Goal: Task Accomplishment & Management: Manage account settings

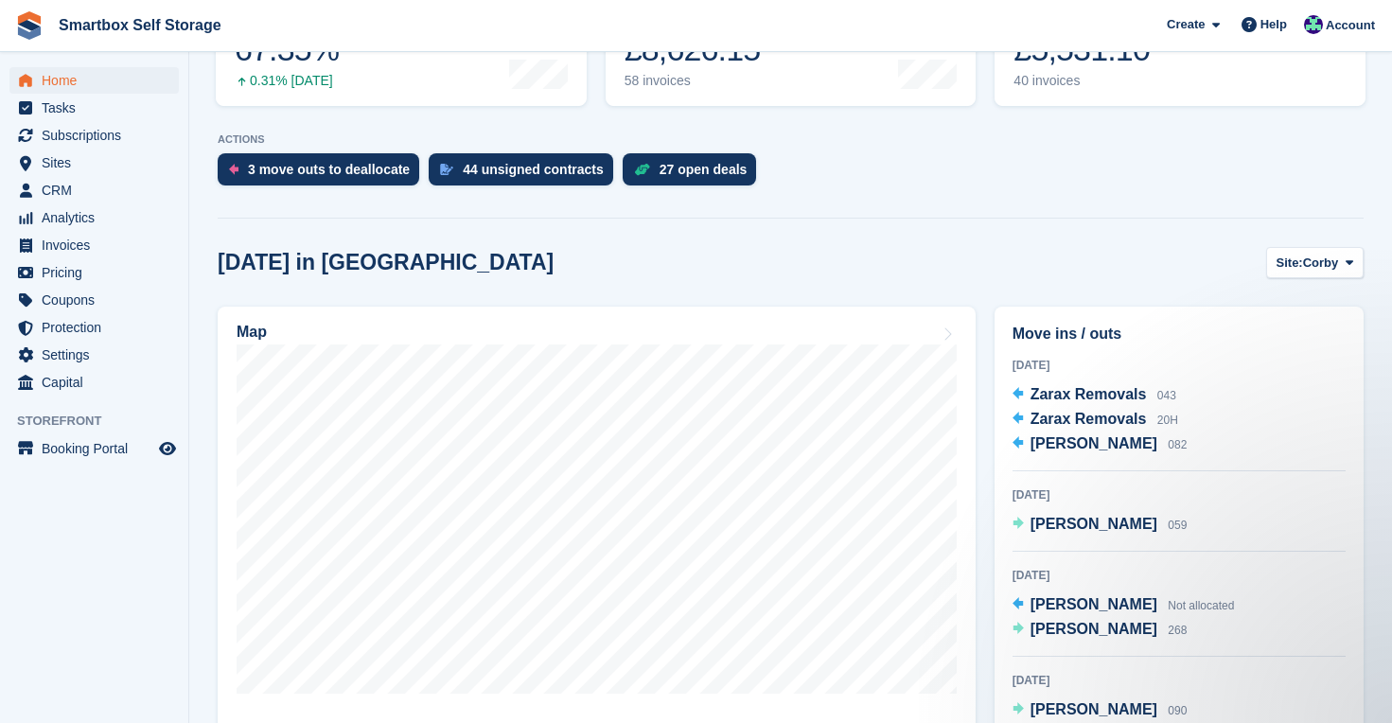
scroll to position [339, 0]
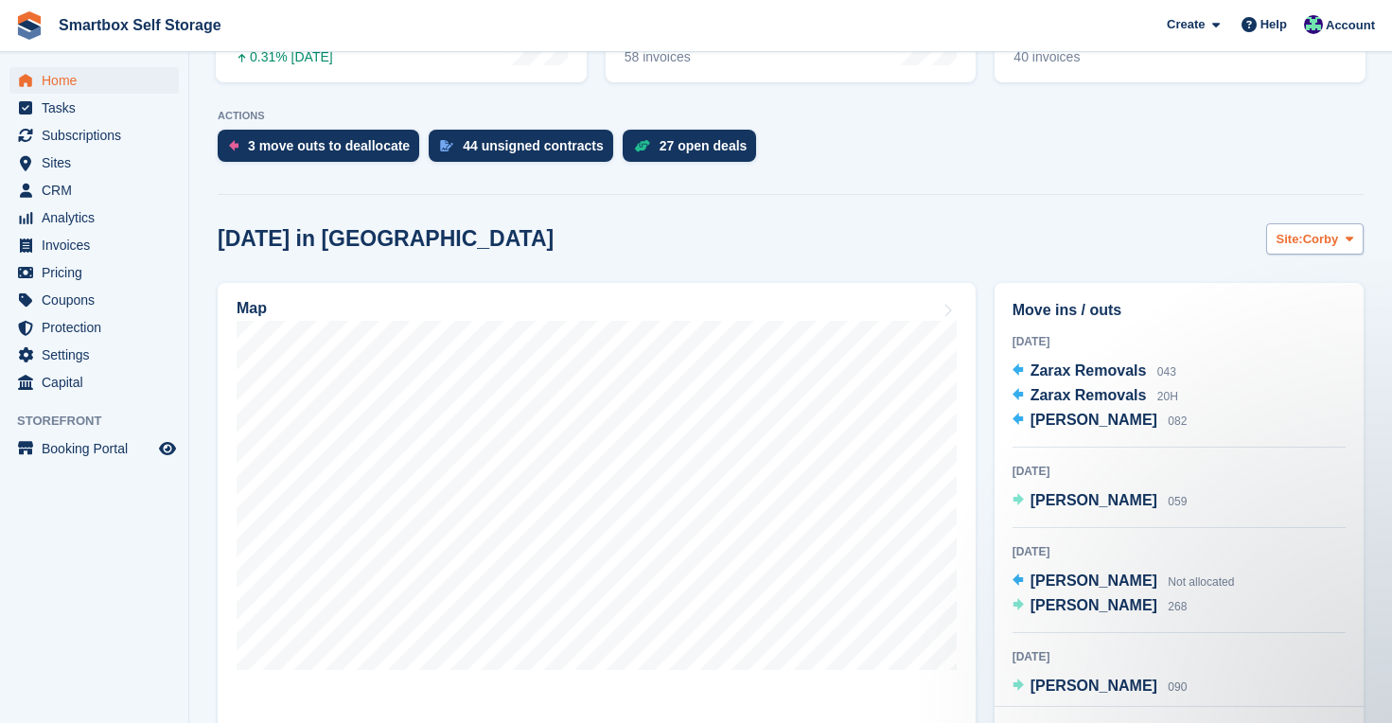
click at [1322, 243] on span "Corby" at bounding box center [1321, 239] width 36 height 19
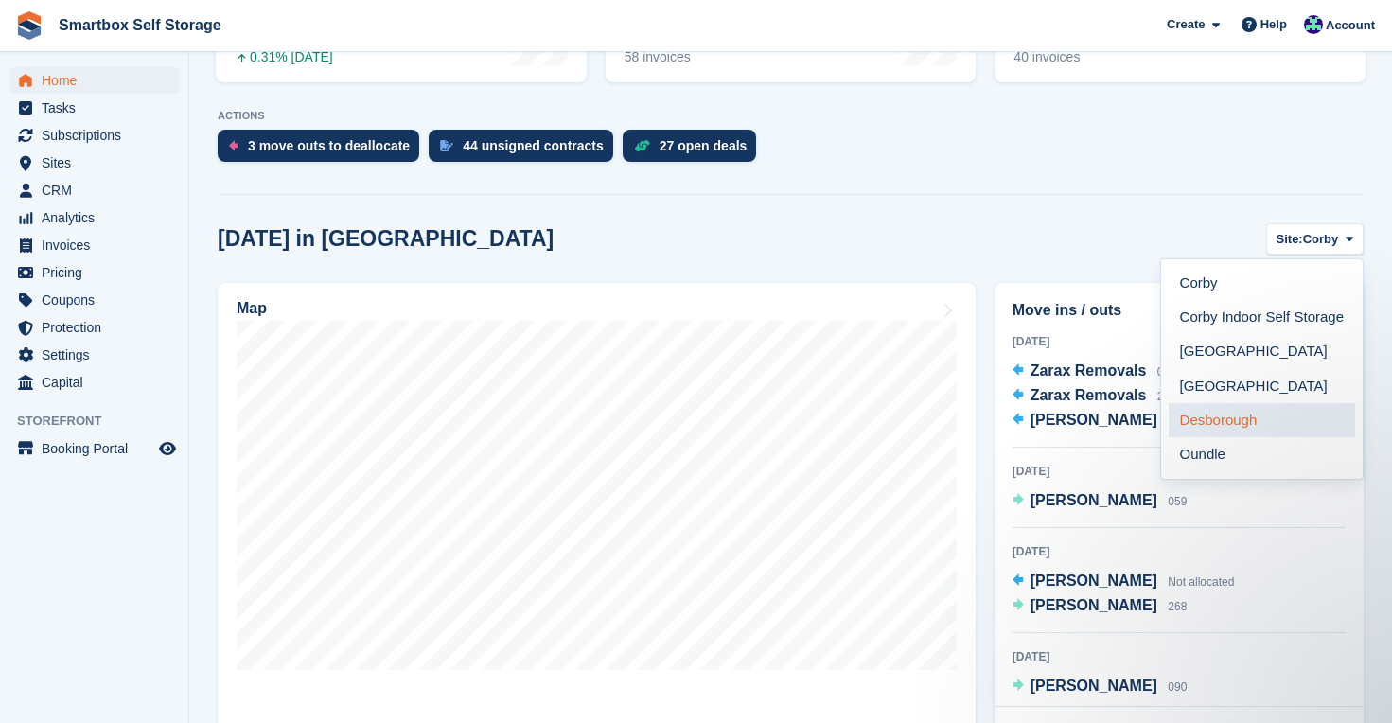
click at [1230, 417] on link "Desborough" at bounding box center [1262, 420] width 186 height 34
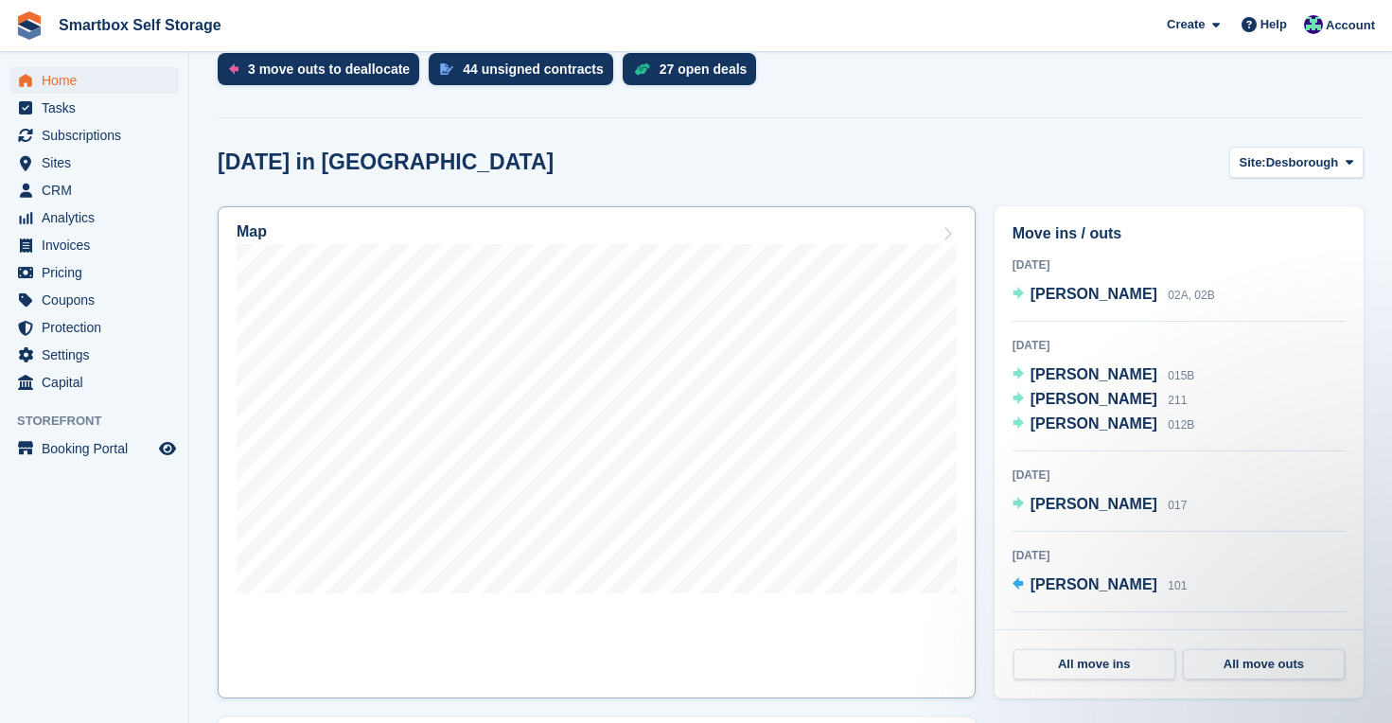
scroll to position [434, 0]
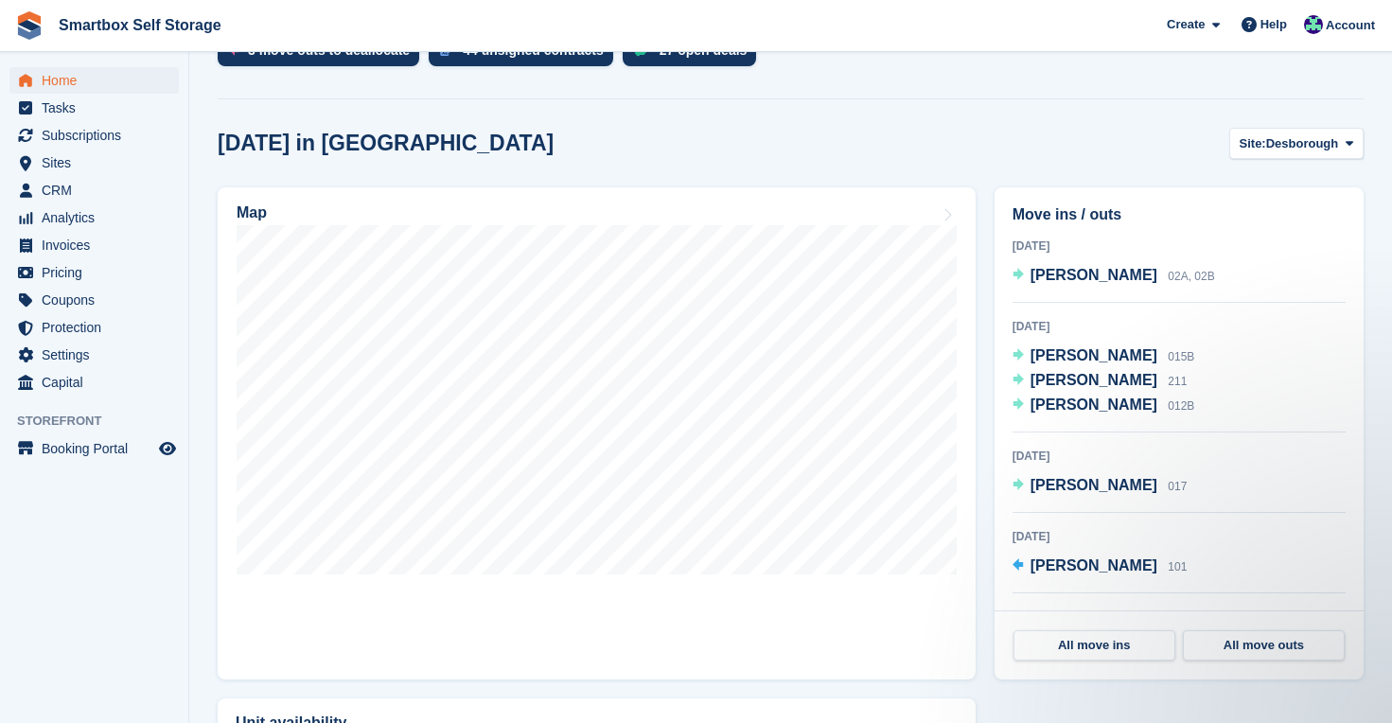
click at [77, 80] on span "Home" at bounding box center [99, 80] width 114 height 27
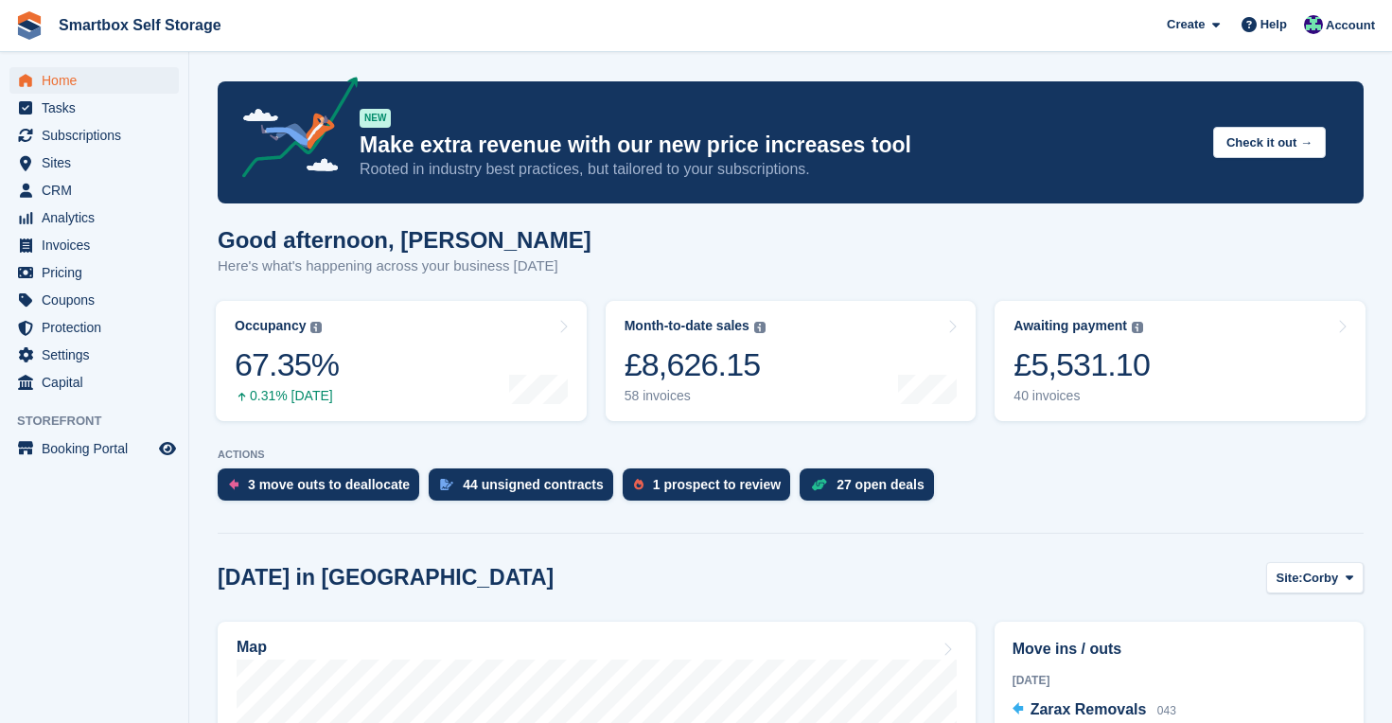
scroll to position [0, 0]
click at [884, 492] on div "27 open deals" at bounding box center [881, 484] width 88 height 15
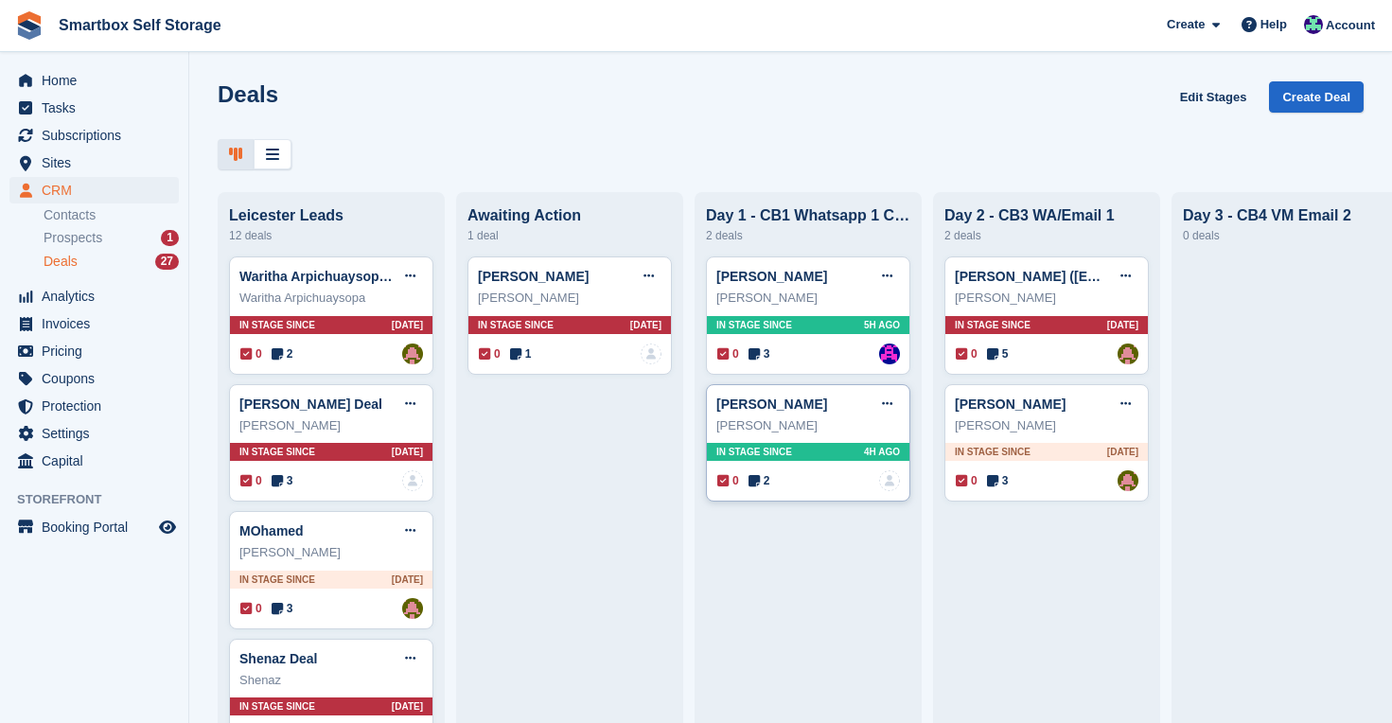
click at [842, 451] on div "In stage since 4H AGO" at bounding box center [808, 452] width 203 height 18
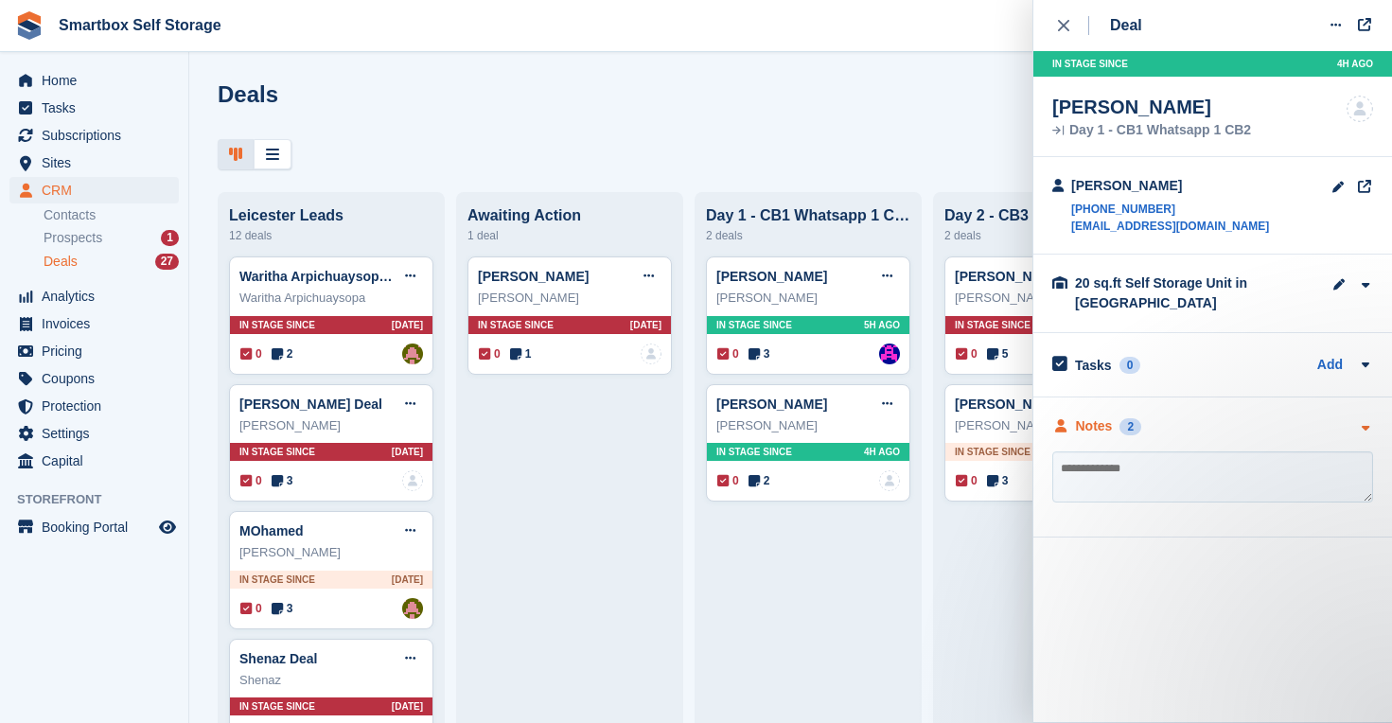
click at [1087, 426] on div "Notes" at bounding box center [1094, 426] width 37 height 20
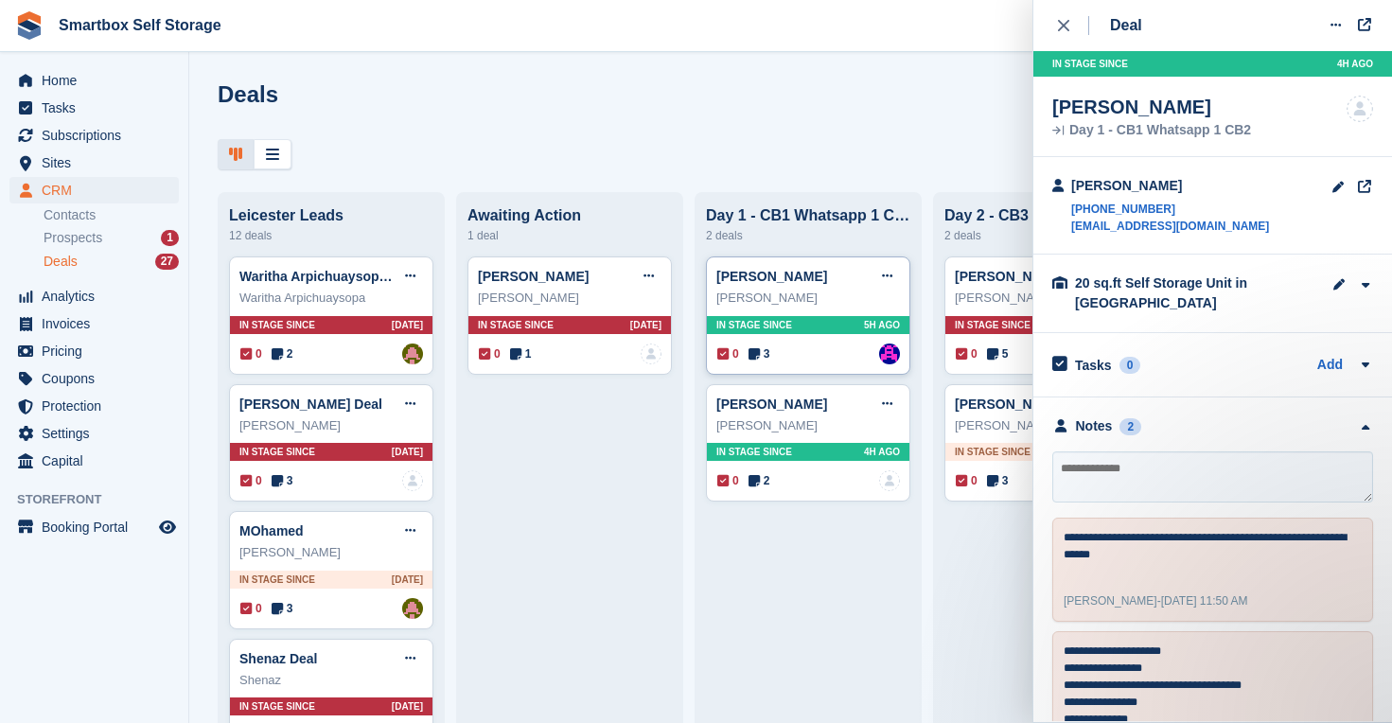
click at [782, 333] on div "In stage since 5H AGO" at bounding box center [808, 325] width 203 height 18
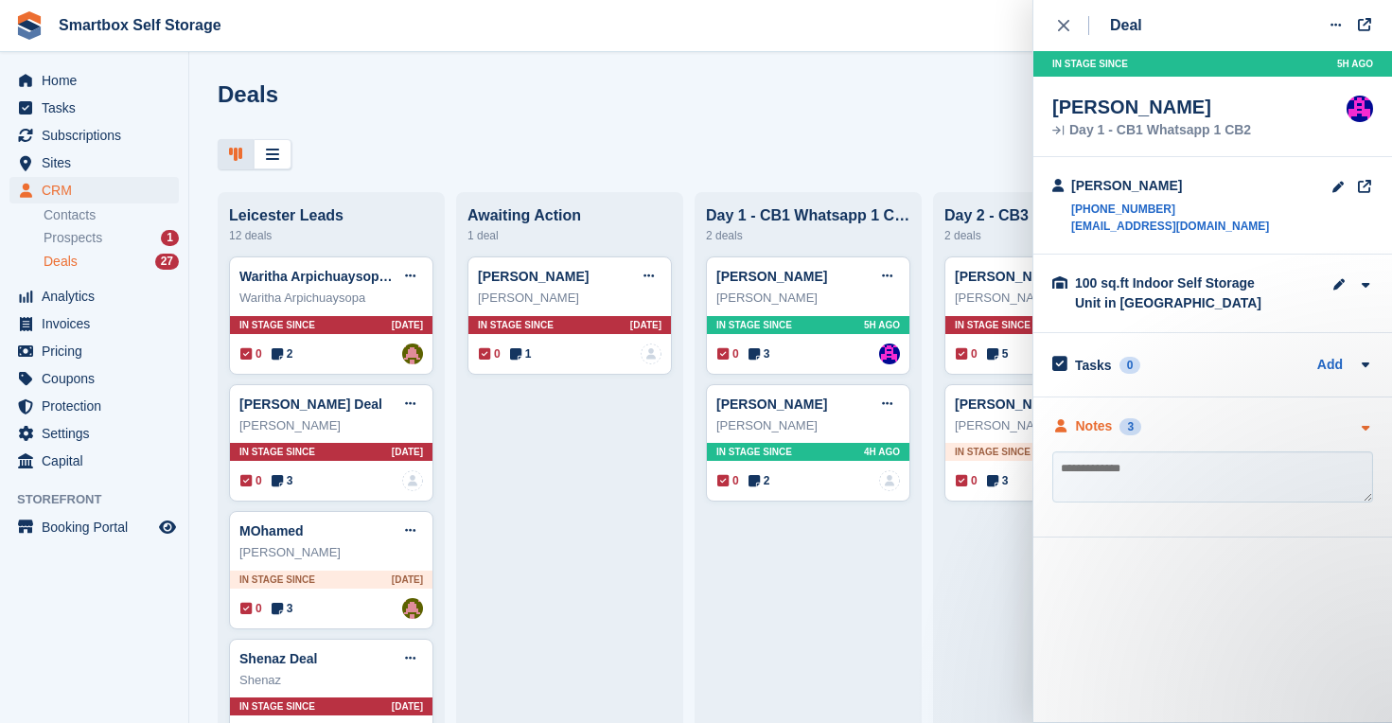
click at [1088, 429] on div "Notes" at bounding box center [1094, 426] width 37 height 20
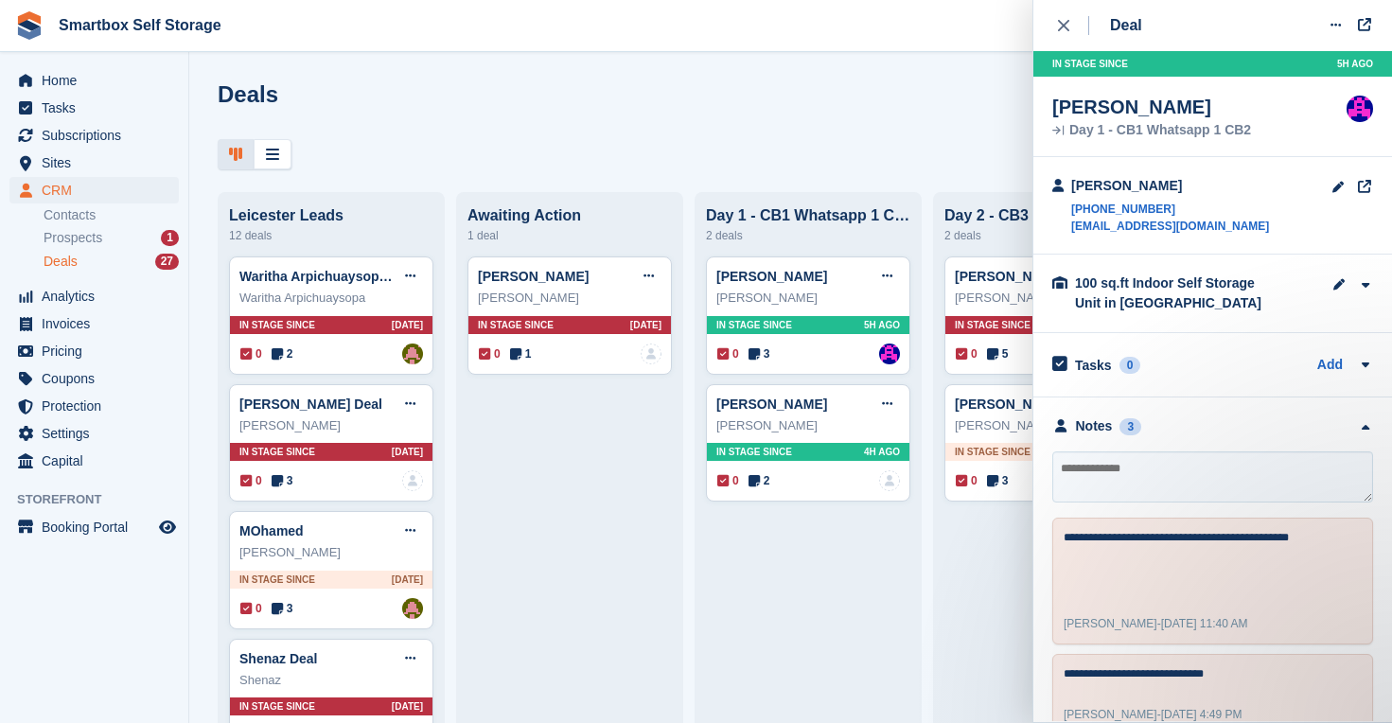
click at [1060, 18] on div "close" at bounding box center [1073, 25] width 31 height 19
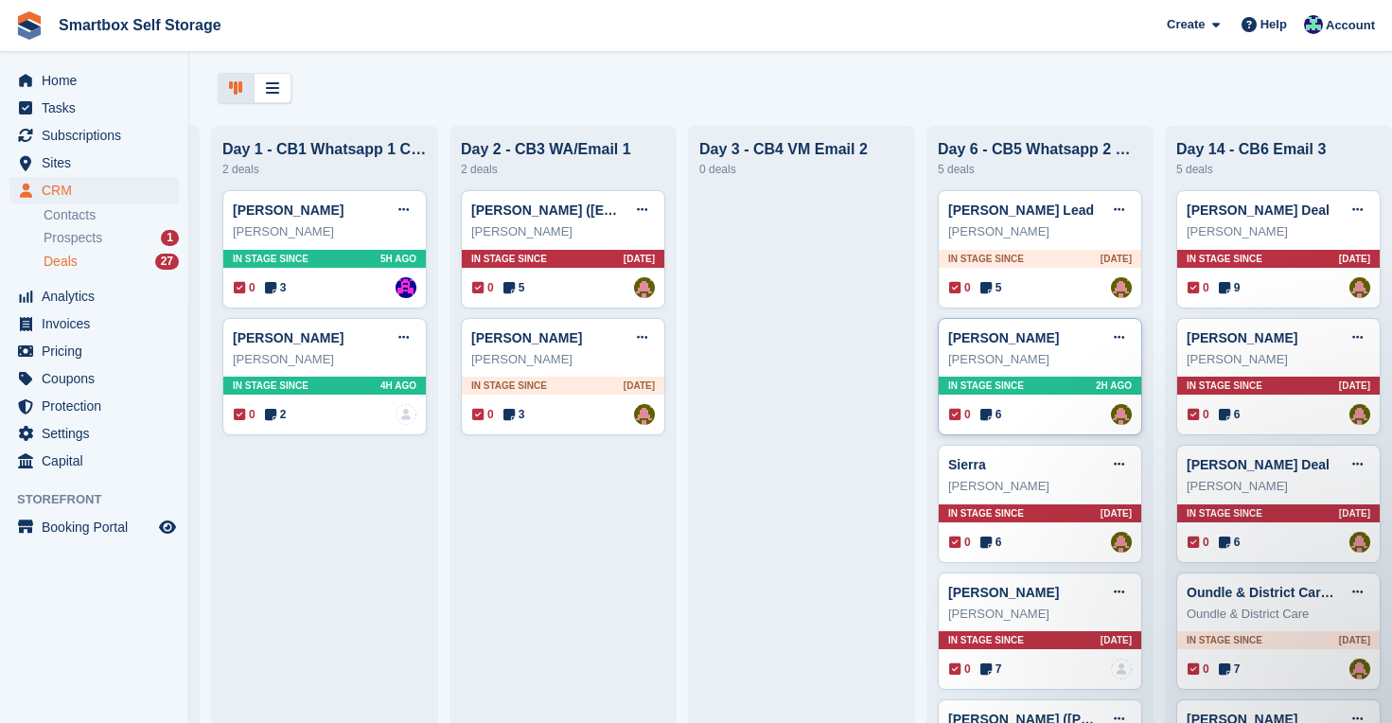
scroll to position [87, 0]
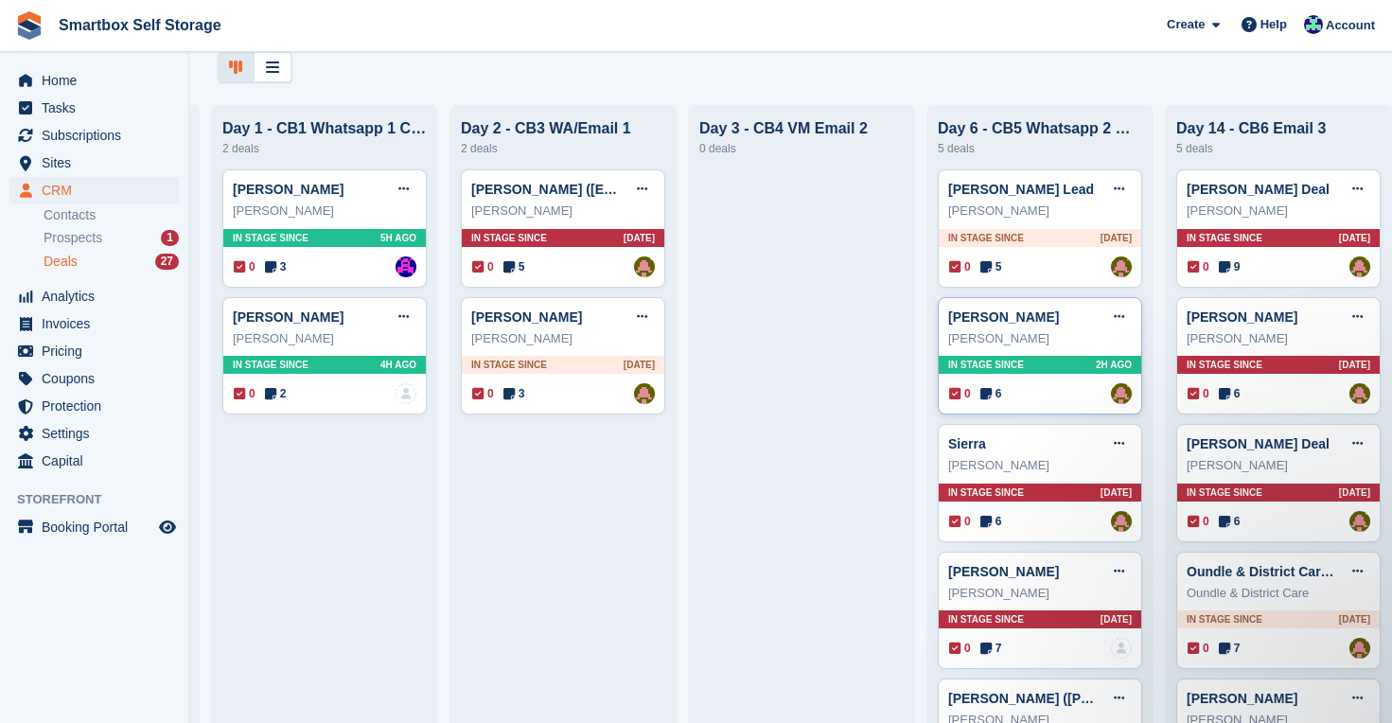
click at [1017, 363] on span "In stage since" at bounding box center [986, 365] width 76 height 14
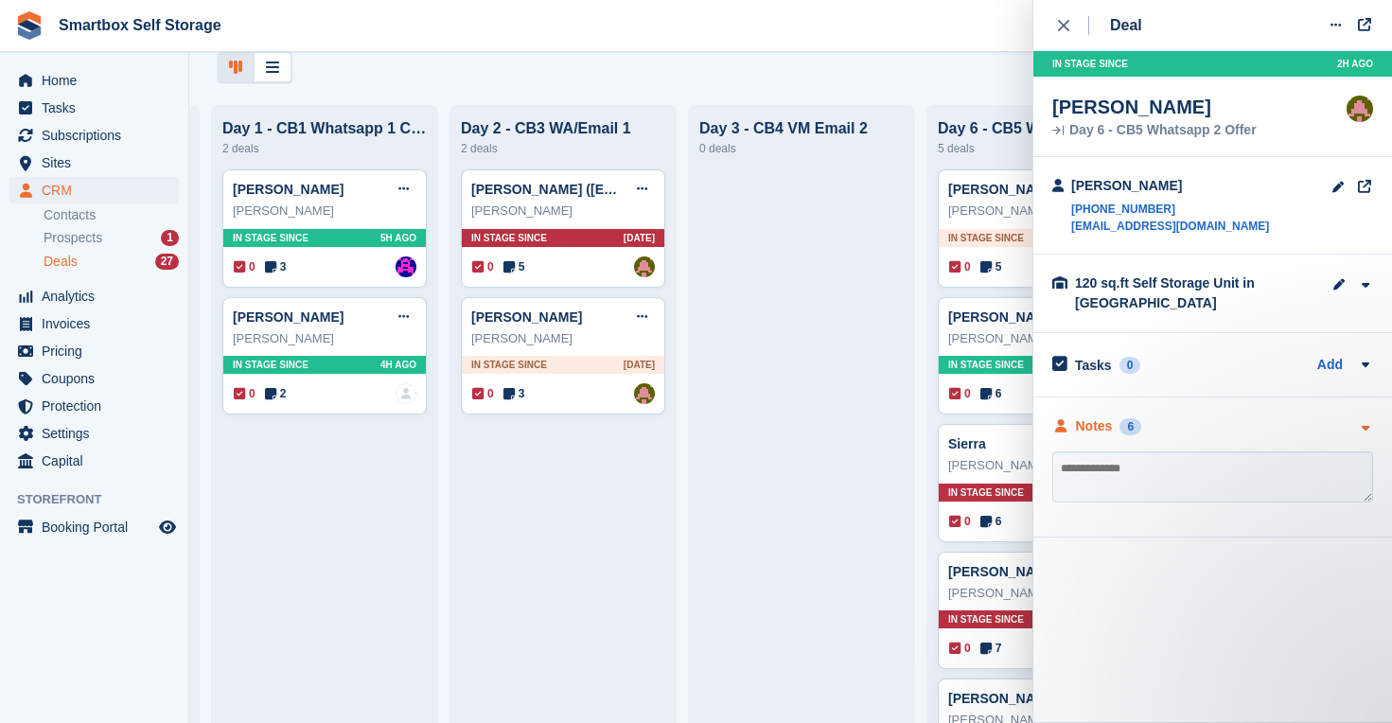
click at [1099, 427] on div "Notes" at bounding box center [1094, 426] width 37 height 20
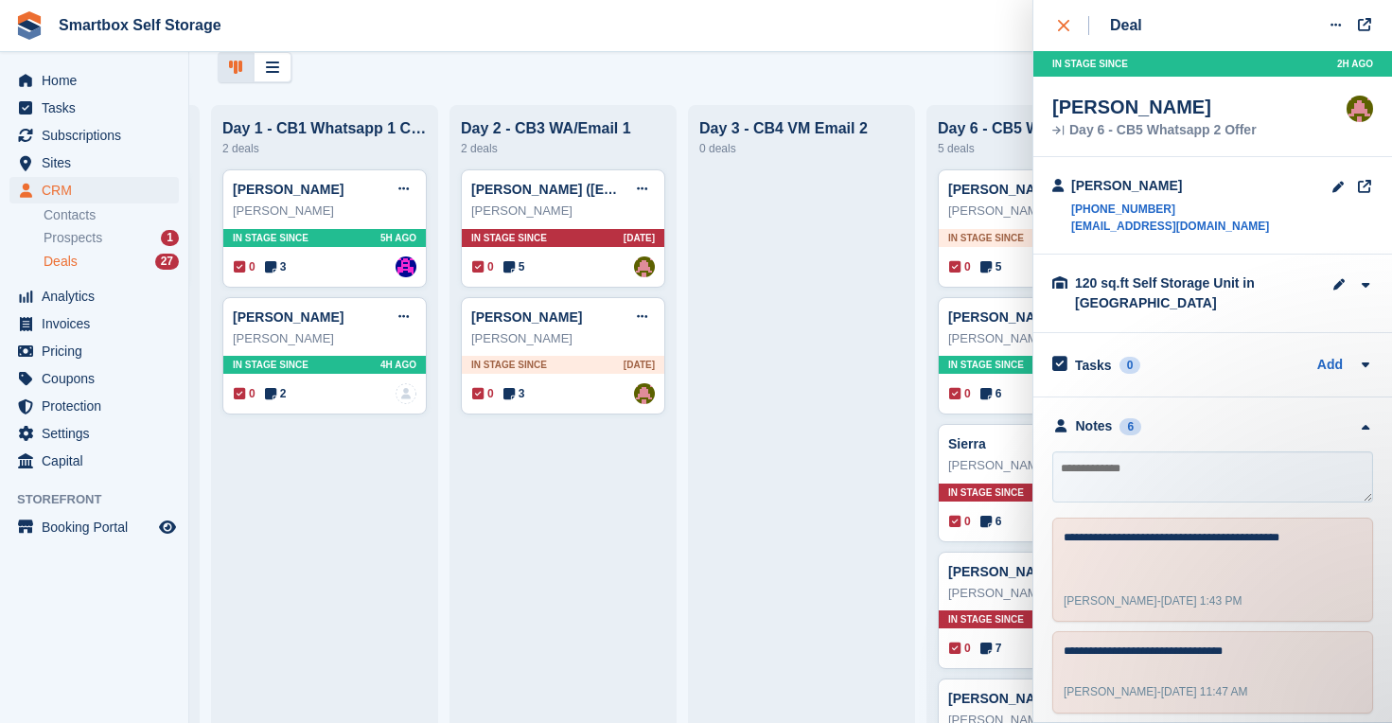
click at [1061, 23] on icon "close" at bounding box center [1063, 25] width 11 height 11
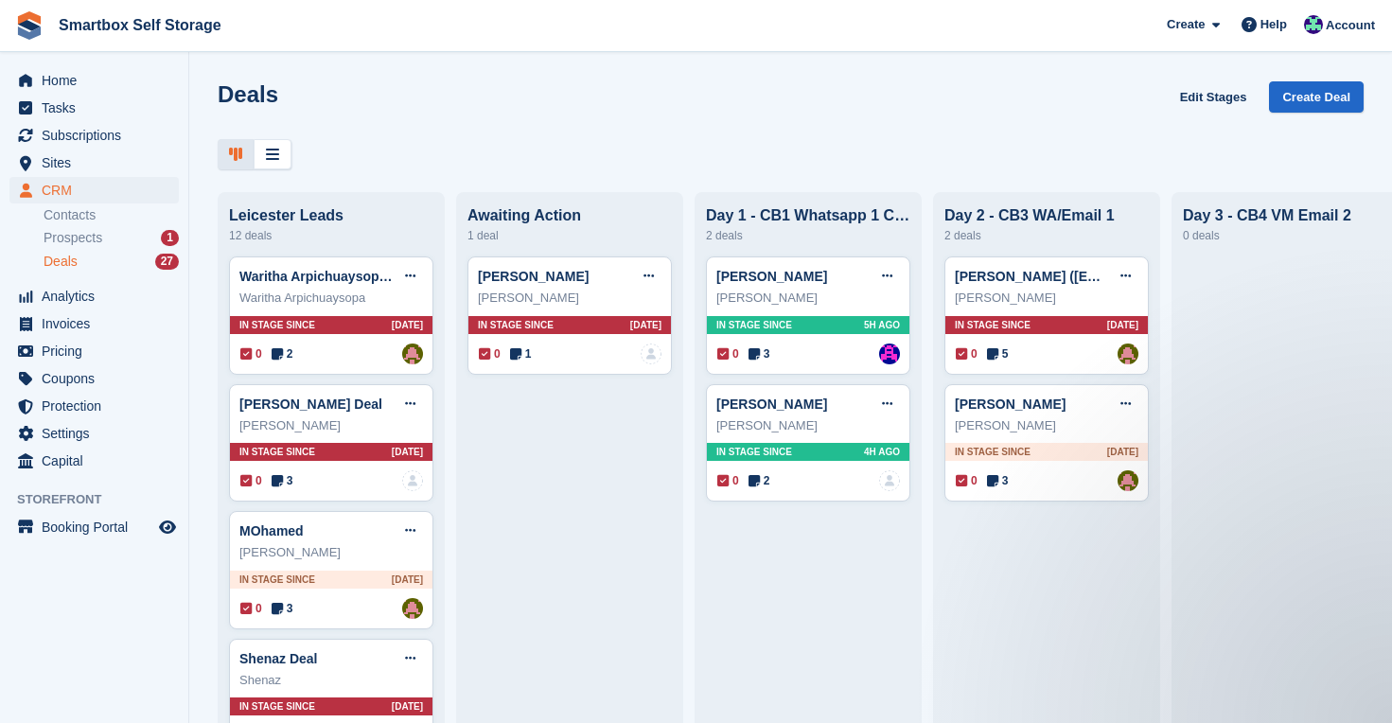
scroll to position [0, 0]
click at [58, 69] on span "Home" at bounding box center [99, 80] width 114 height 27
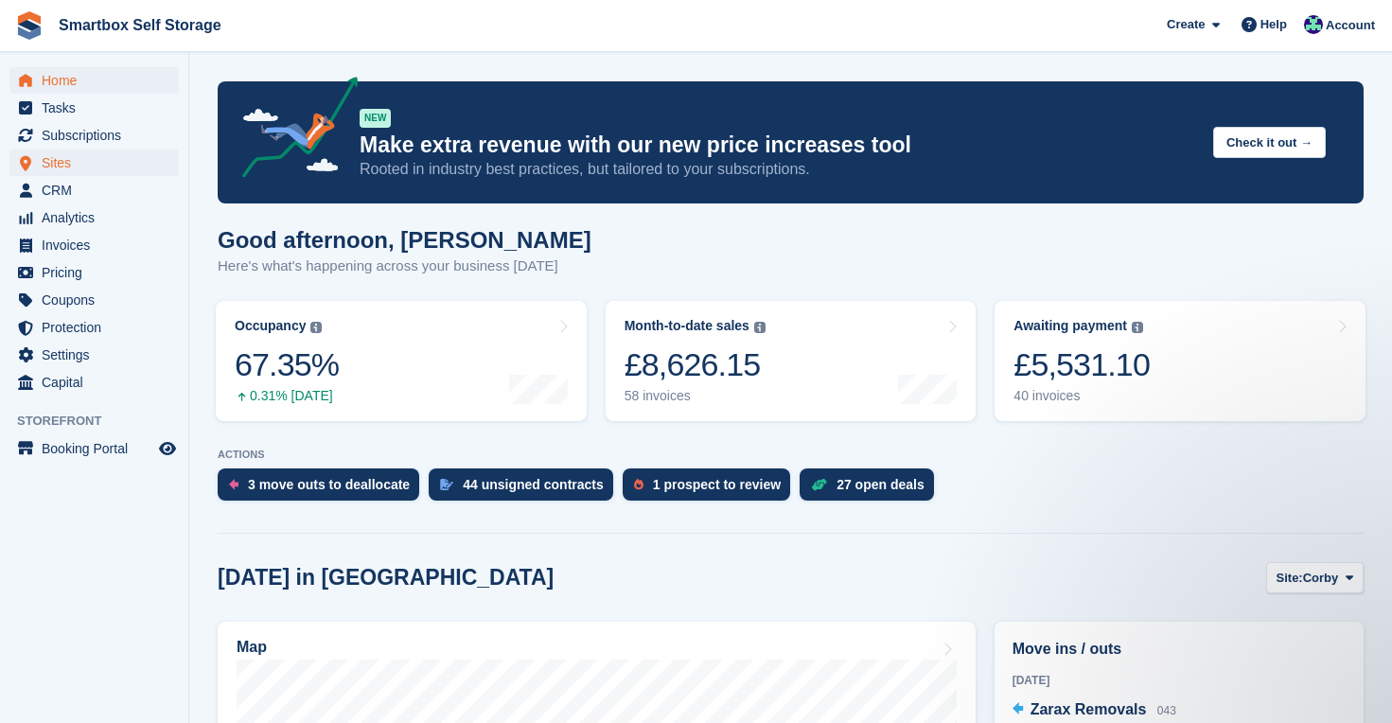
click at [67, 164] on span "Sites" at bounding box center [99, 163] width 114 height 27
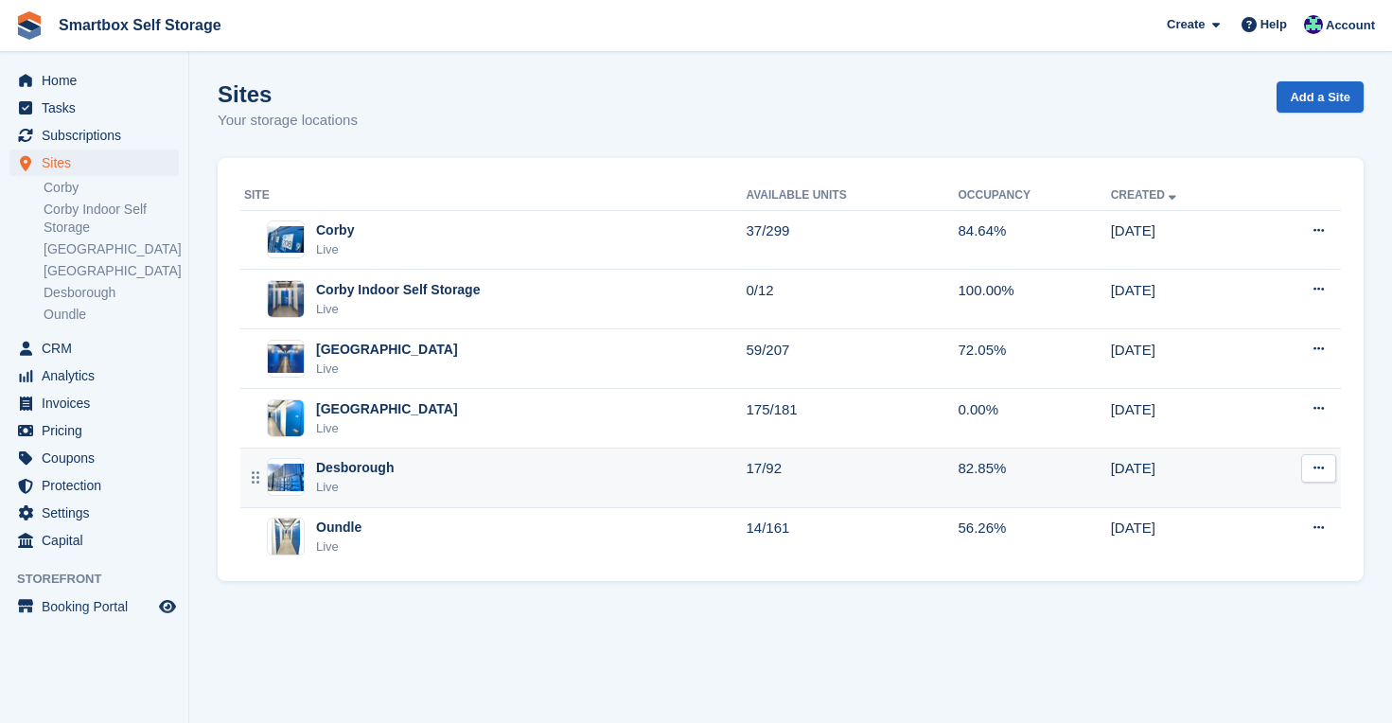
click at [401, 470] on div "Desborough Live" at bounding box center [495, 477] width 502 height 39
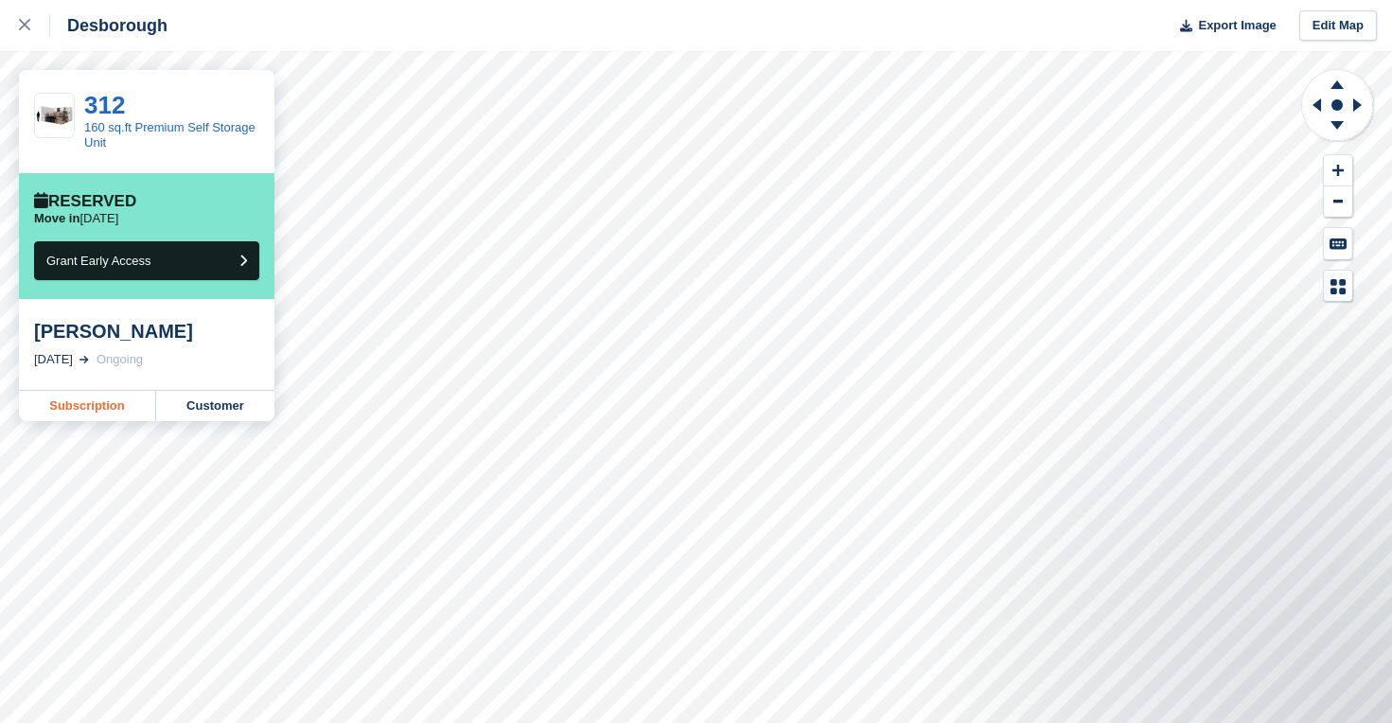
click at [94, 404] on link "Subscription" at bounding box center [87, 406] width 137 height 30
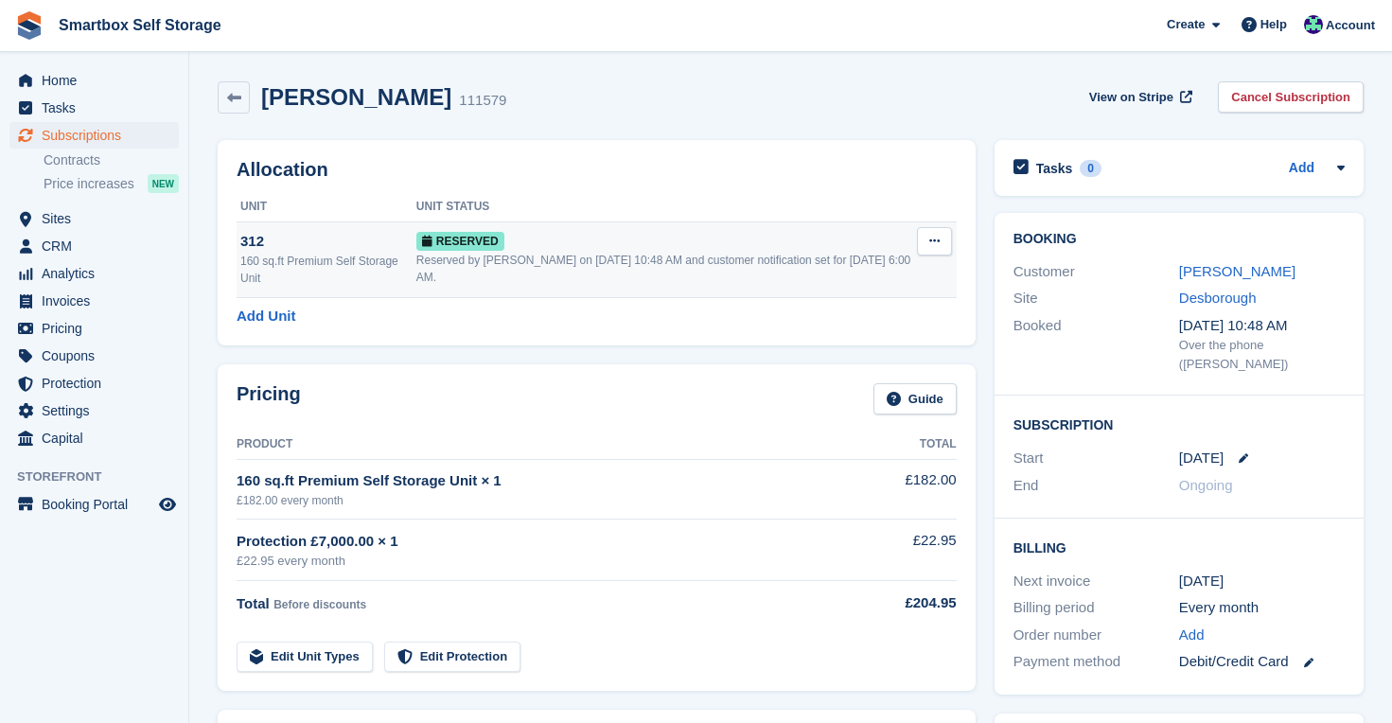
click at [930, 235] on icon at bounding box center [934, 241] width 10 height 12
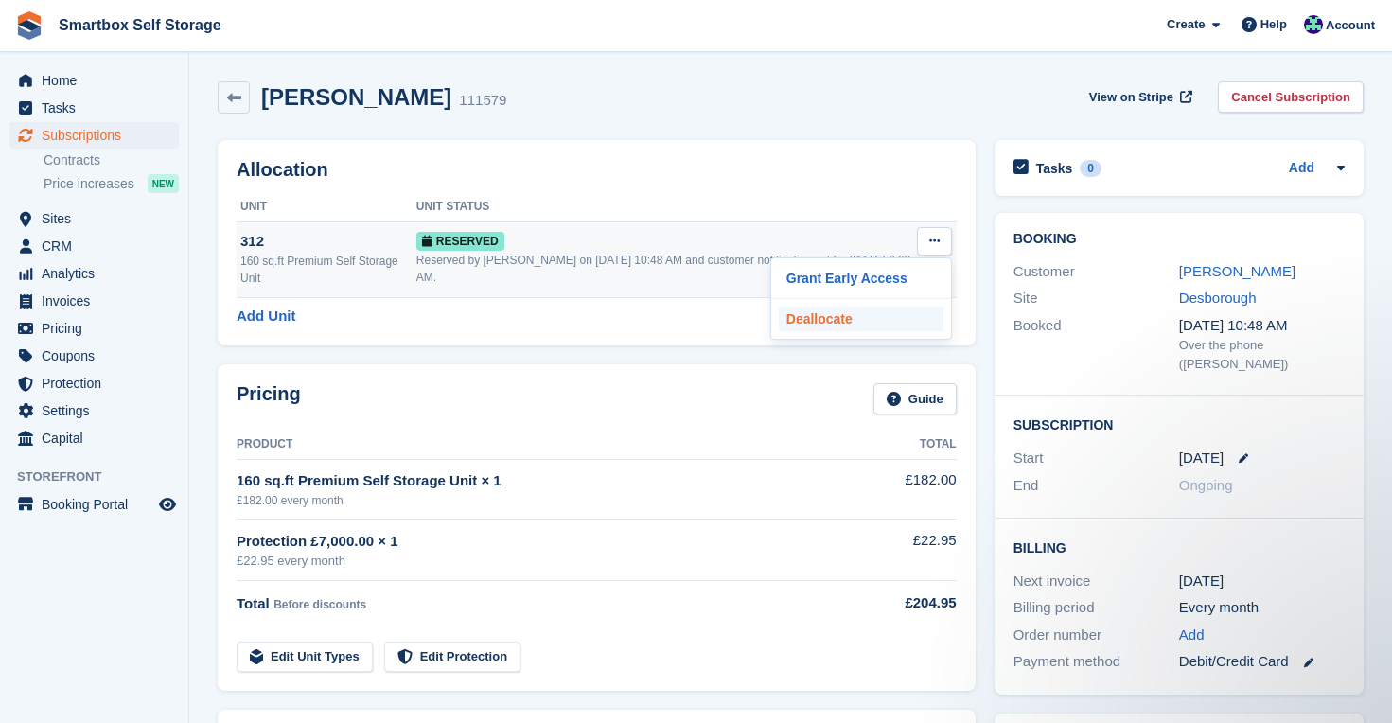
click at [852, 321] on p "Deallocate" at bounding box center [861, 319] width 165 height 25
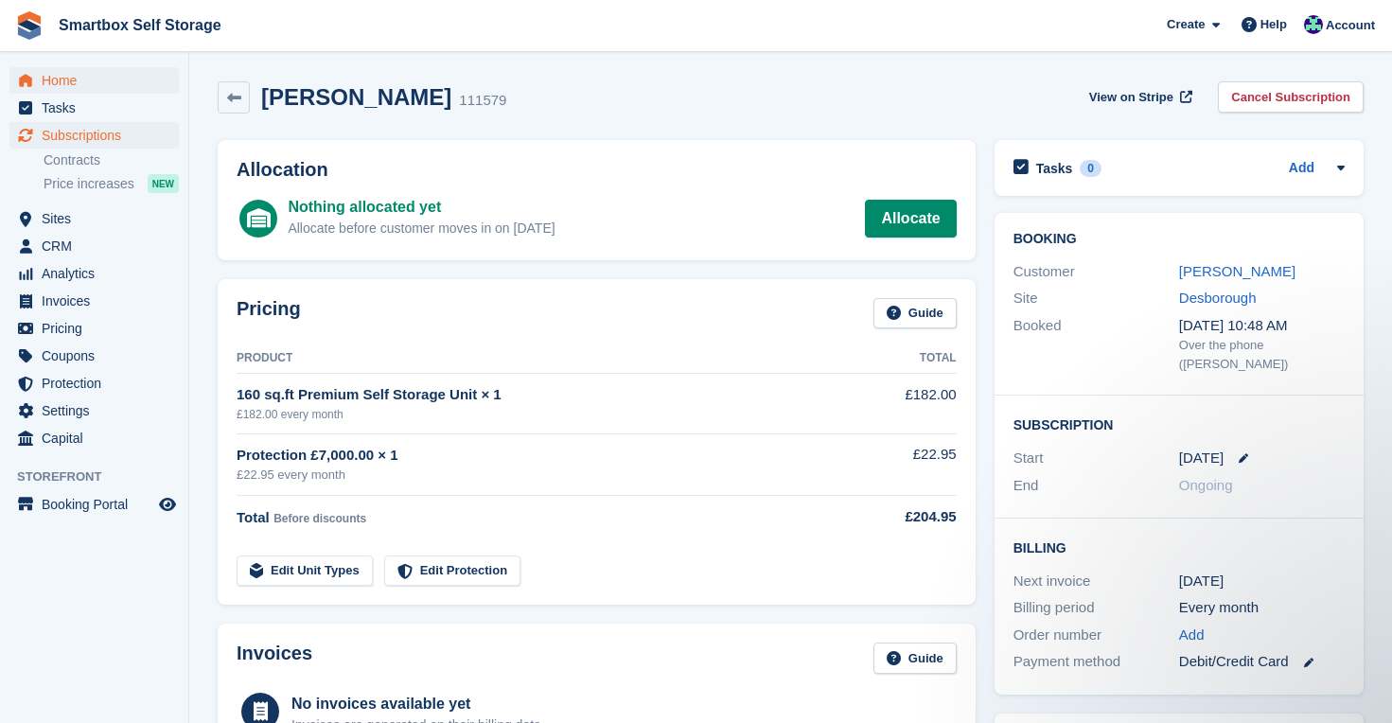
click at [69, 82] on span "Home" at bounding box center [99, 80] width 114 height 27
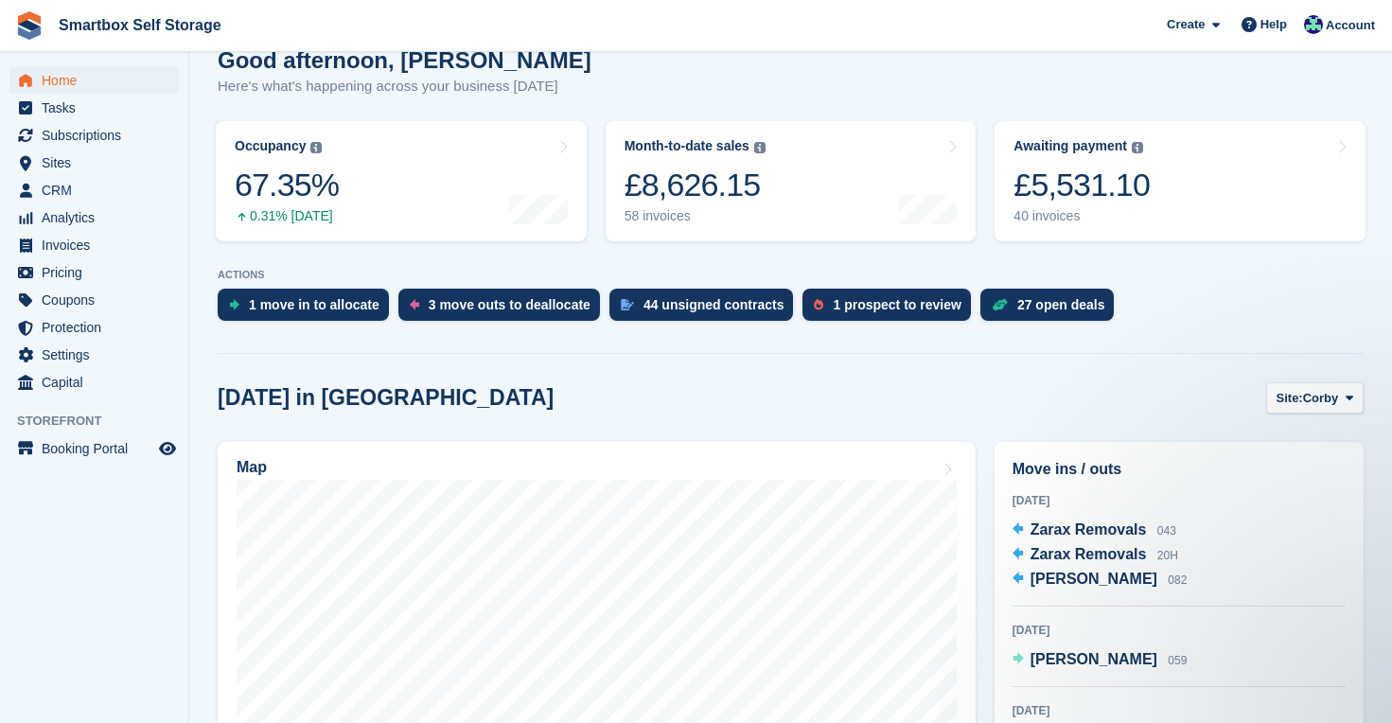
scroll to position [308, 0]
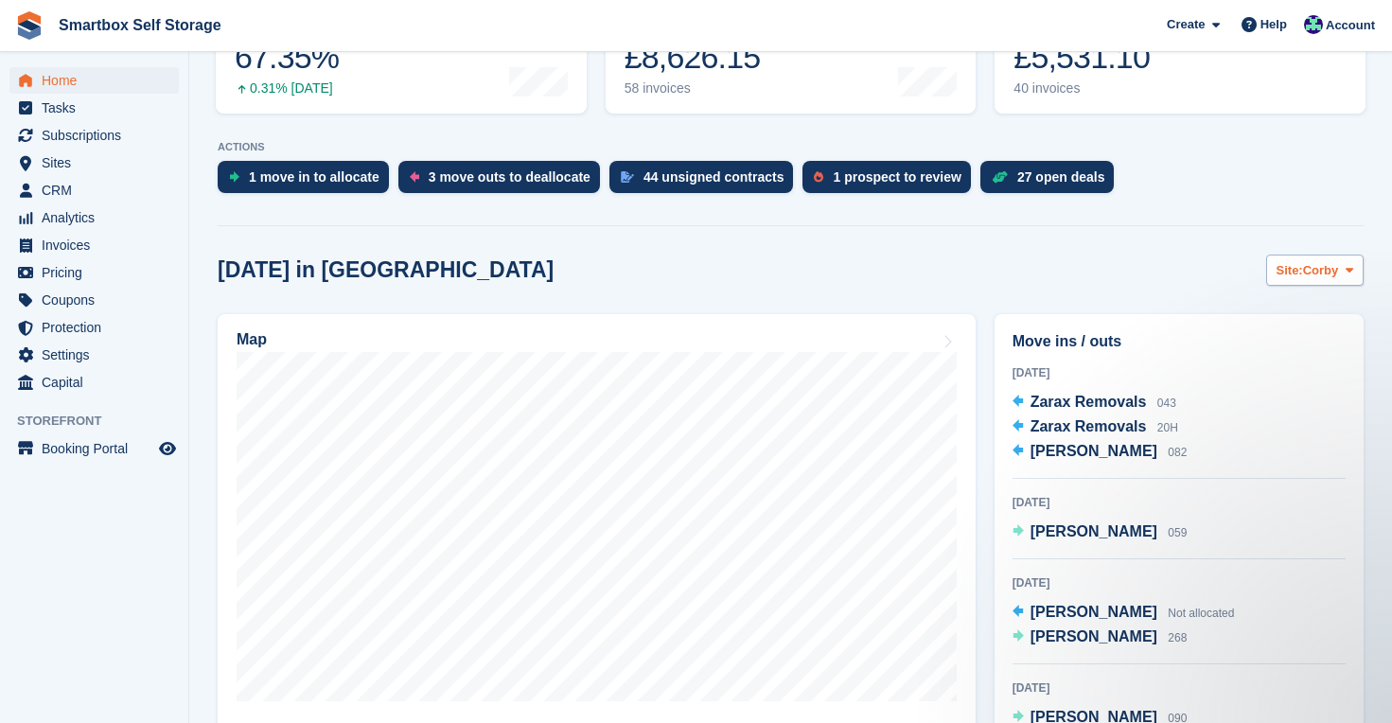
click at [1349, 272] on icon at bounding box center [1350, 270] width 8 height 12
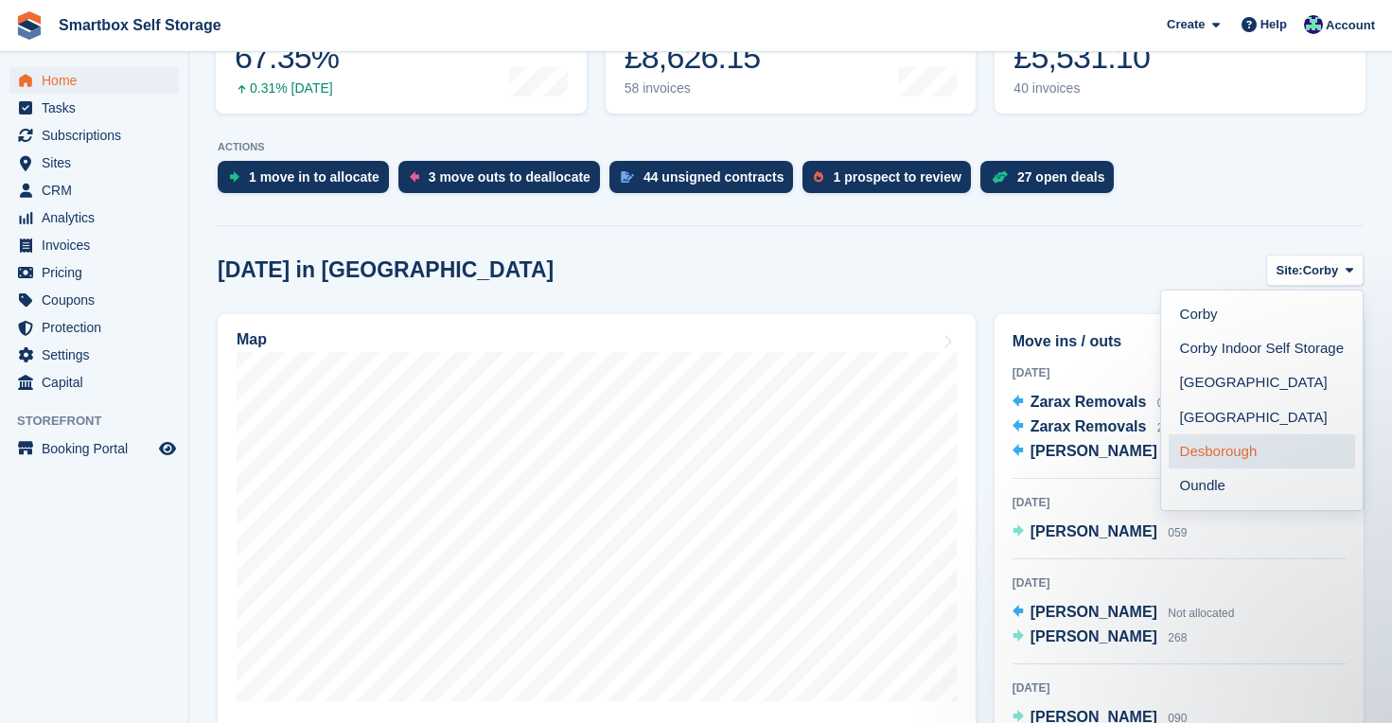
click at [1233, 451] on link "Desborough" at bounding box center [1262, 451] width 186 height 34
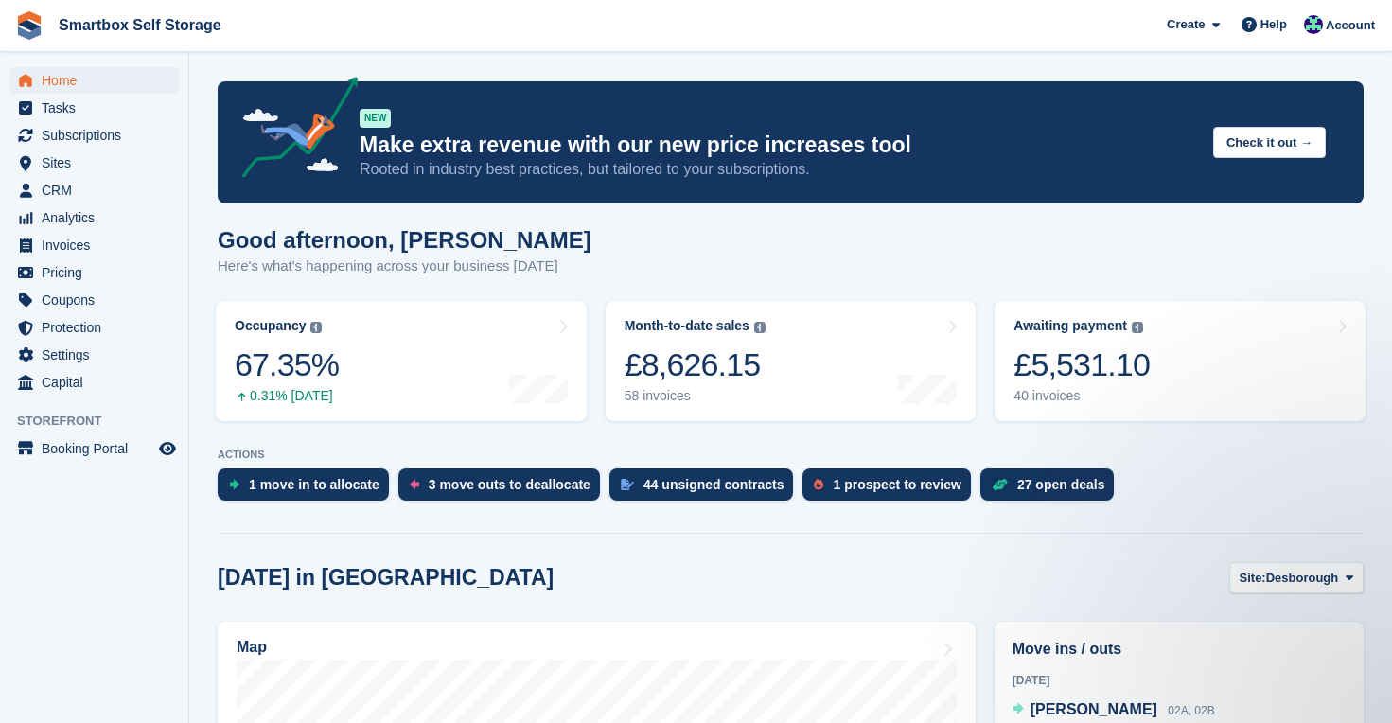
scroll to position [0, 0]
